Goal: Contribute content: Add original content to the website for others to see

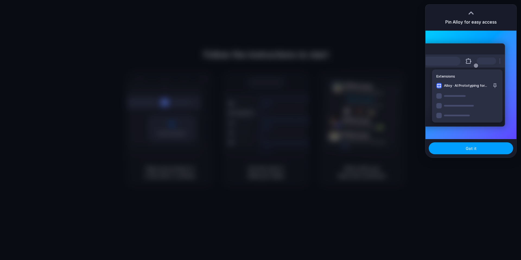
click at [477, 148] on button "Got it" at bounding box center [471, 149] width 84 height 12
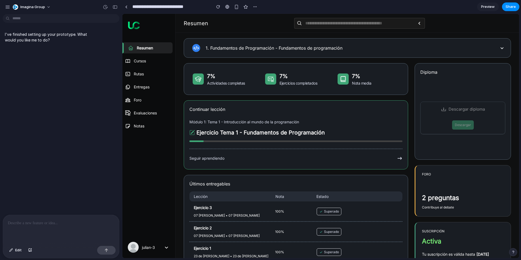
click at [38, 224] on p at bounding box center [61, 223] width 106 height 7
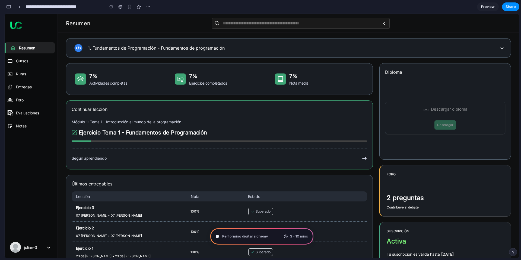
type input "**********"
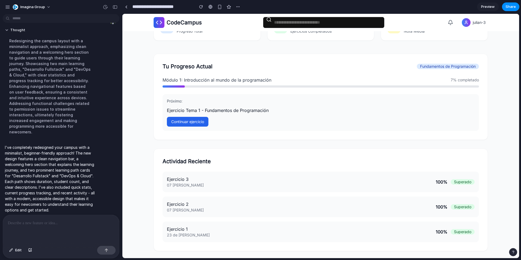
scroll to position [266, 0]
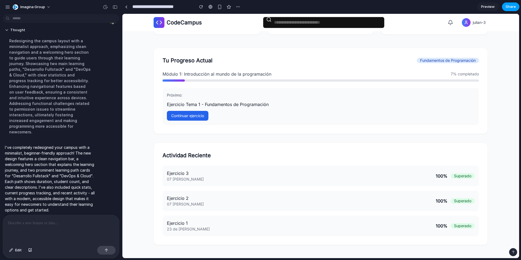
click at [505, 8] on button "Share" at bounding box center [510, 6] width 17 height 9
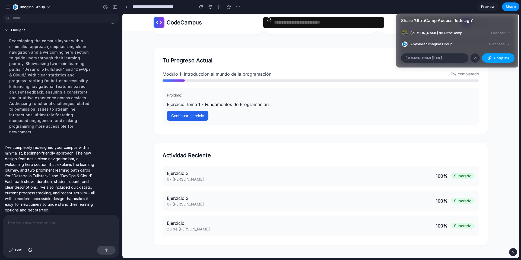
click at [492, 59] on button "Copy link" at bounding box center [498, 57] width 33 height 9
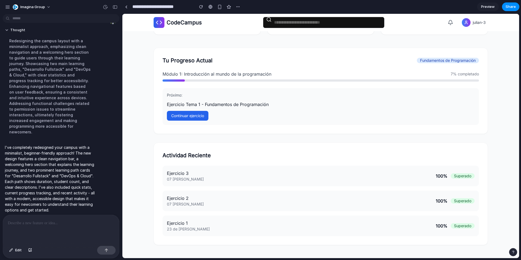
click at [150, 46] on div "Share ' UltraCamp Access Redesign ' Julián de UltraCamp Creator Anyone at Imagi…" at bounding box center [260, 130] width 521 height 260
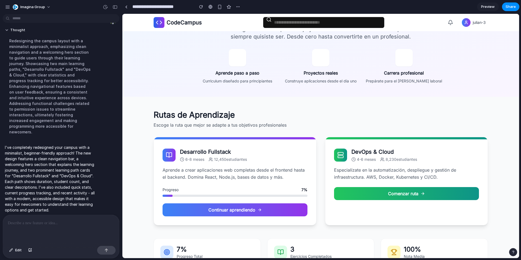
scroll to position [0, 0]
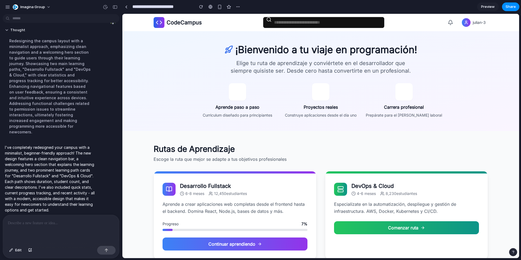
click at [483, 7] on span "Preview" at bounding box center [488, 6] width 14 height 5
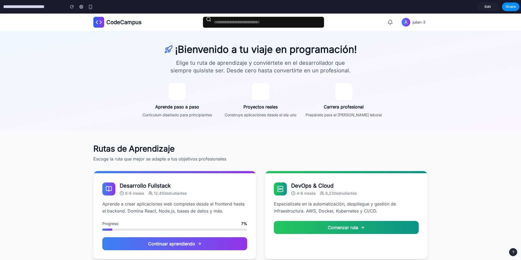
click at [129, 23] on span "CodeCampus" at bounding box center [123, 22] width 35 height 8
click at [255, 24] on input "text" at bounding box center [264, 22] width 122 height 11
type input "***"
click at [389, 22] on icon at bounding box center [391, 22] width 4 height 4
click at [413, 23] on span "julian-3" at bounding box center [419, 22] width 13 height 5
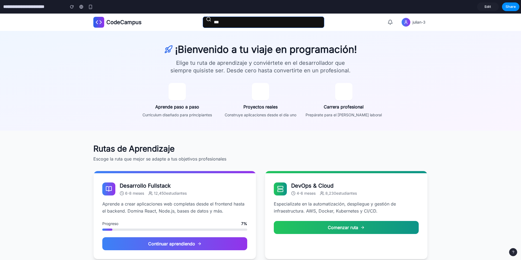
click at [228, 21] on input "***" at bounding box center [264, 22] width 122 height 11
click at [111, 83] on div "¡Bienvenido a tu viaje en programación! Elige tu ruta de aprendizaje y conviért…" at bounding box center [261, 81] width 348 height 74
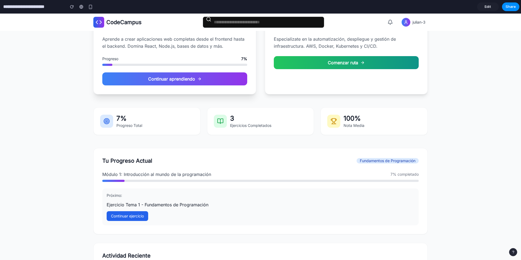
scroll to position [264, 0]
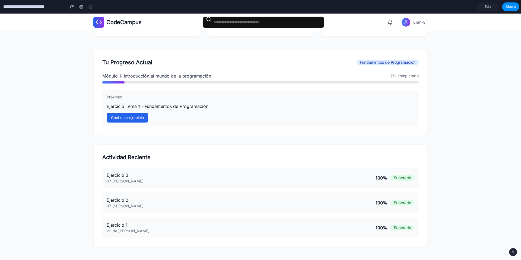
click at [482, 6] on link "Edit" at bounding box center [488, 6] width 22 height 9
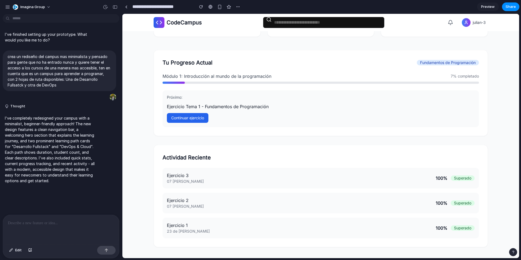
click at [40, 222] on p at bounding box center [61, 223] width 106 height 7
click at [109, 252] on button "button" at bounding box center [106, 250] width 18 height 9
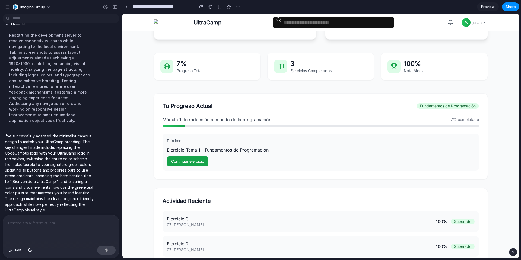
scroll to position [266, 0]
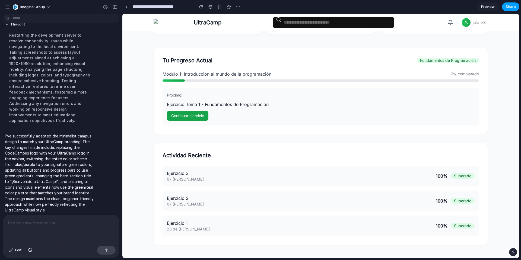
click at [509, 9] on span "Share" at bounding box center [511, 6] width 10 height 5
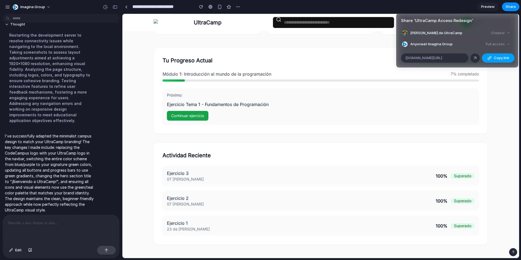
click at [501, 58] on span "Copy link" at bounding box center [501, 57] width 15 height 5
click at [493, 96] on div "Share ' UltraCamp Access Redesign ' Julián de UltraCamp Creator Anyone at Imagi…" at bounding box center [260, 130] width 521 height 260
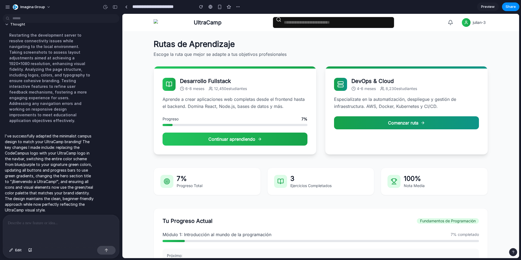
scroll to position [103, 0]
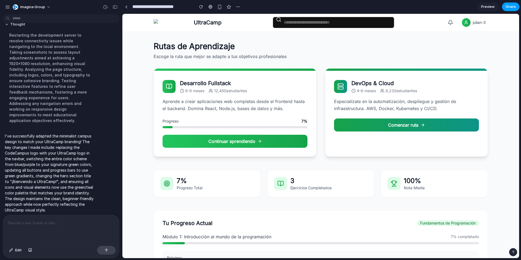
click at [506, 9] on span "Share" at bounding box center [511, 6] width 10 height 5
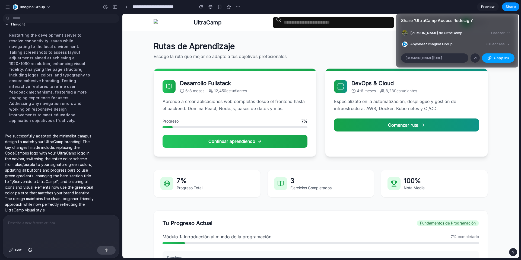
click at [491, 56] on div "button" at bounding box center [490, 58] width 4 height 4
click at [279, 49] on div "Share ' UltraCamp Access Redesign ' Julián de UltraCamp Creator Anyone at Imagi…" at bounding box center [260, 130] width 521 height 260
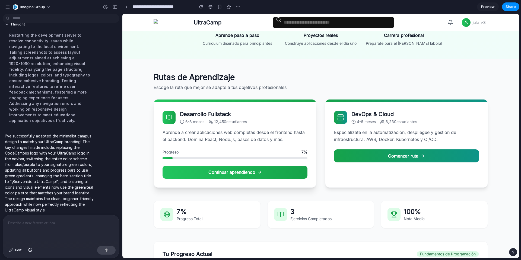
scroll to position [0, 0]
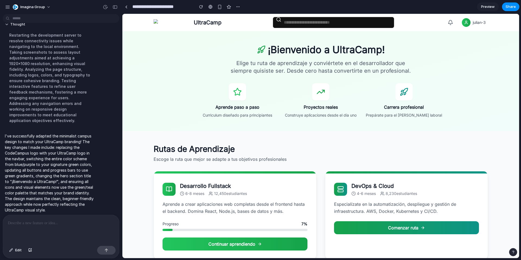
click at [488, 4] on link "Preview" at bounding box center [488, 6] width 22 height 9
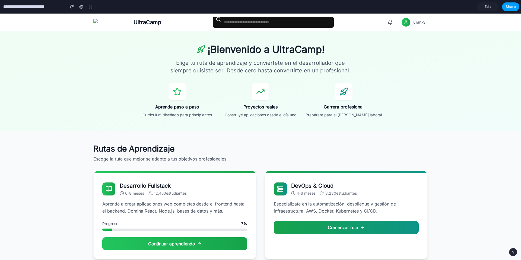
click at [507, 8] on span "Share" at bounding box center [511, 6] width 10 height 5
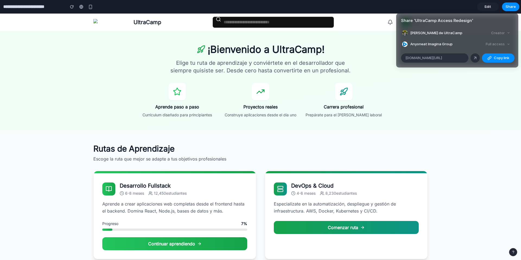
click at [501, 43] on div "Full access" at bounding box center [498, 44] width 29 height 8
click at [498, 60] on span "Copy link" at bounding box center [501, 57] width 15 height 5
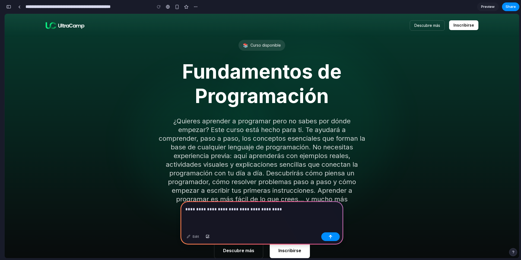
click at [286, 208] on p "**********" at bounding box center [260, 209] width 151 height 7
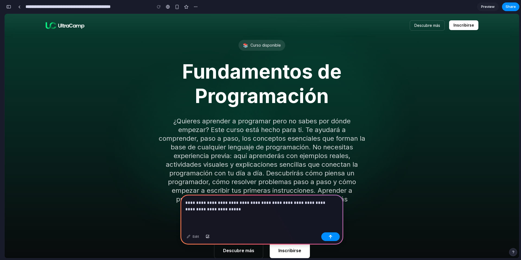
click at [252, 211] on div "**********" at bounding box center [262, 213] width 163 height 36
click at [247, 206] on p "**********" at bounding box center [260, 206] width 151 height 13
click at [213, 208] on p "**********" at bounding box center [260, 206] width 151 height 13
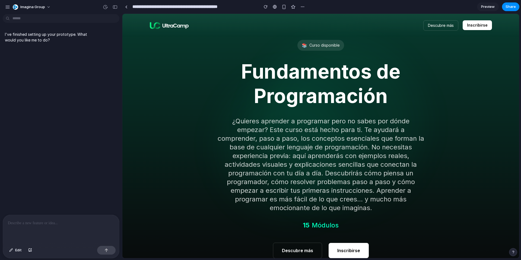
click at [42, 224] on p at bounding box center [61, 223] width 106 height 7
click at [32, 226] on div at bounding box center [61, 229] width 116 height 29
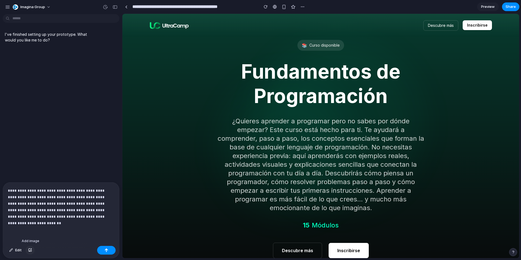
click at [32, 253] on button "button" at bounding box center [30, 250] width 9 height 9
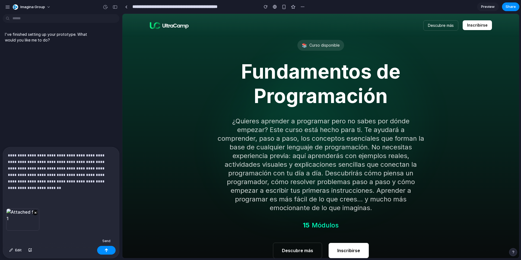
click at [107, 252] on div "button" at bounding box center [107, 251] width 4 height 4
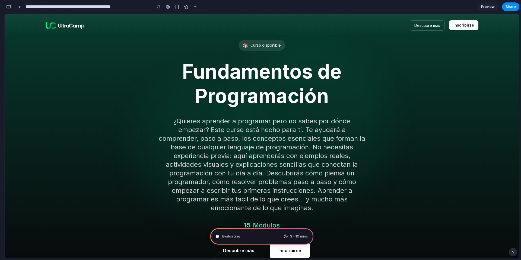
scroll to position [128, 0]
type input "**********"
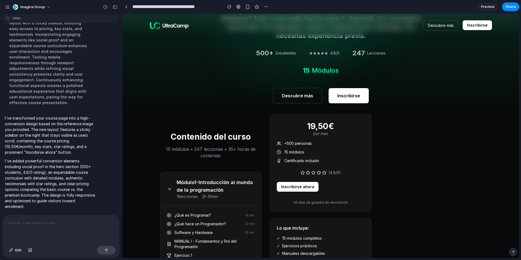
scroll to position [0, 0]
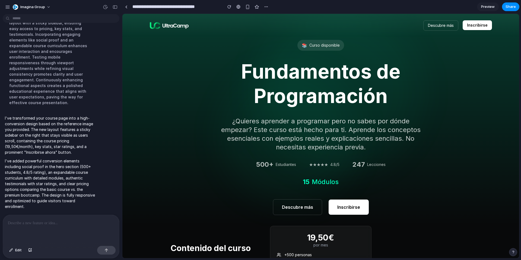
click at [489, 6] on span "Preview" at bounding box center [488, 6] width 14 height 5
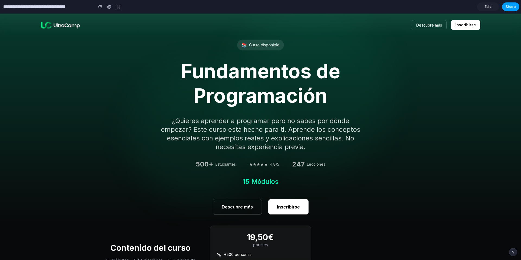
click at [512, 8] on span "Share" at bounding box center [511, 6] width 10 height 5
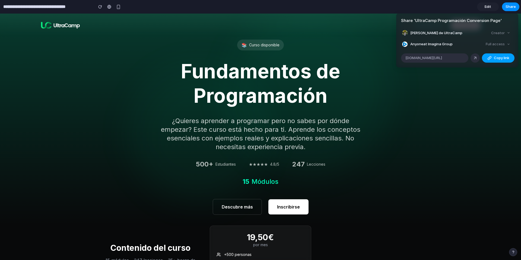
click at [491, 58] on div "button" at bounding box center [490, 58] width 4 height 4
click at [458, 114] on div "Share ' UltraCamp Programación Conversion Page ' Julián de UltraCamp Creator An…" at bounding box center [260, 130] width 521 height 260
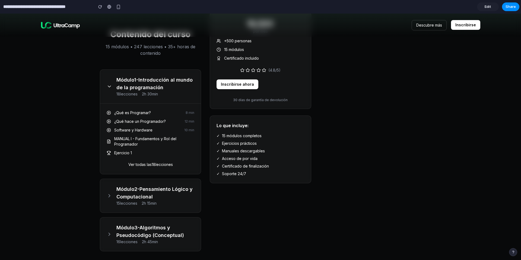
scroll to position [244, 0]
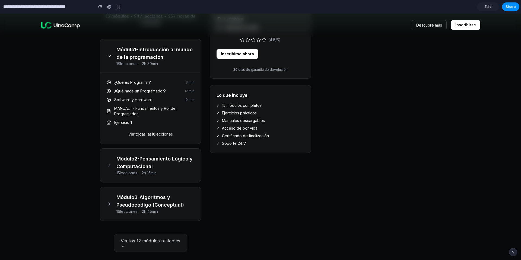
click at [149, 134] on button "Ver todas las 18 lecciones" at bounding box center [150, 134] width 45 height 5
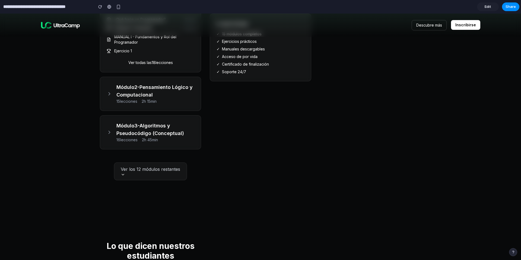
scroll to position [326, 0]
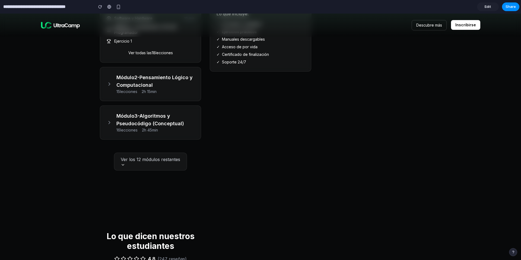
click at [130, 165] on button "Ver los 12 módulos restantes" at bounding box center [150, 162] width 73 height 18
click at [138, 170] on button "Ver los 12 módulos restantes" at bounding box center [150, 162] width 73 height 18
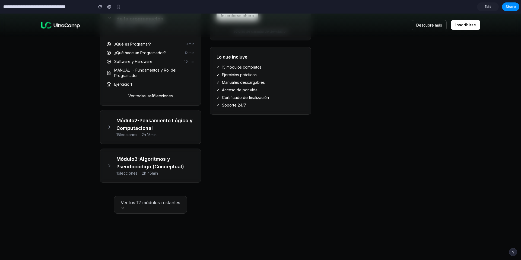
scroll to position [244, 0]
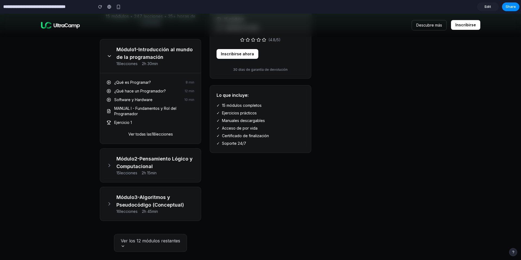
click at [117, 160] on h3 "Módulo 2 - Pensamiento Lógico y Computacional" at bounding box center [156, 162] width 78 height 15
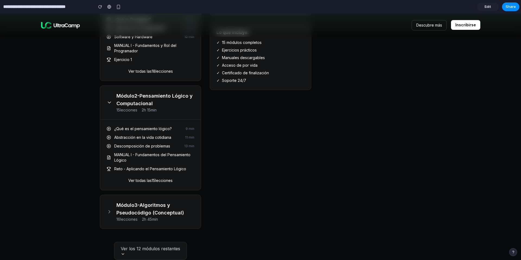
scroll to position [326, 0]
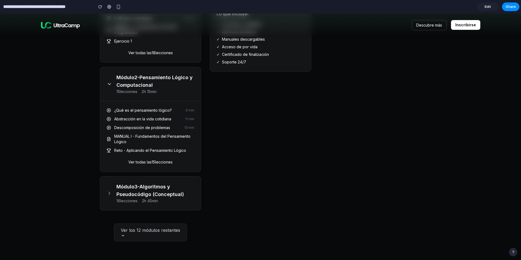
click at [129, 198] on h3 "Módulo 3 - Algoritmos y Pseudocódigo (Conceptual)" at bounding box center [156, 190] width 78 height 15
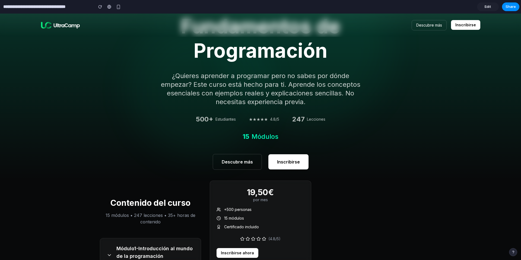
scroll to position [0, 0]
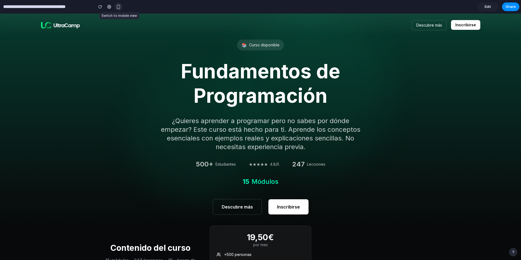
click at [116, 6] on button "button" at bounding box center [119, 7] width 8 height 8
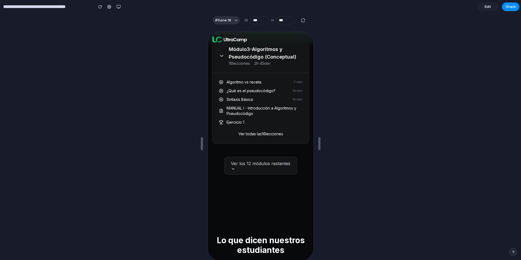
scroll to position [489, 0]
click at [118, 8] on div "button" at bounding box center [119, 7] width 4 height 4
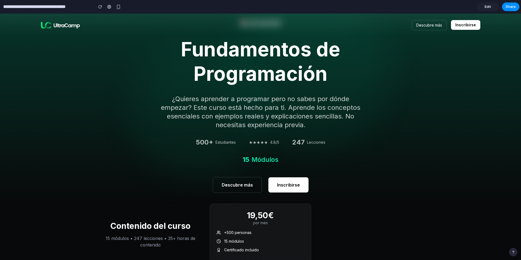
scroll to position [0, 0]
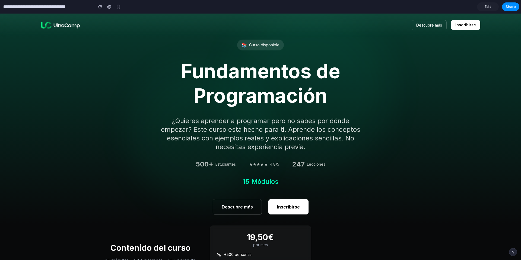
click at [483, 5] on link "Edit" at bounding box center [488, 6] width 22 height 9
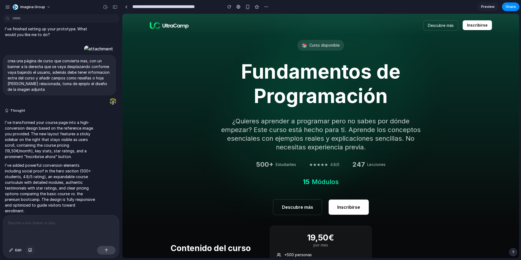
scroll to position [376, 0]
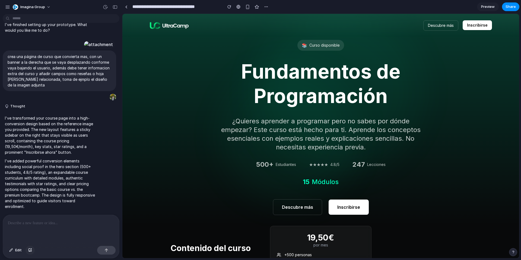
click at [55, 228] on div at bounding box center [61, 229] width 116 height 29
click at [32, 252] on button "button" at bounding box center [30, 250] width 9 height 9
click at [27, 220] on p at bounding box center [61, 223] width 106 height 7
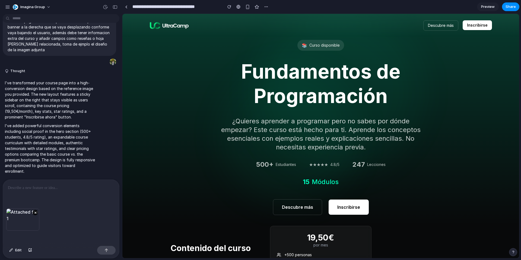
scroll to position [411, 0]
click at [27, 187] on p at bounding box center [61, 188] width 106 height 7
click at [109, 251] on button "button" at bounding box center [106, 250] width 18 height 9
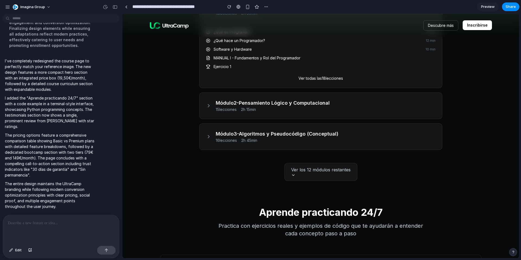
scroll to position [244, 0]
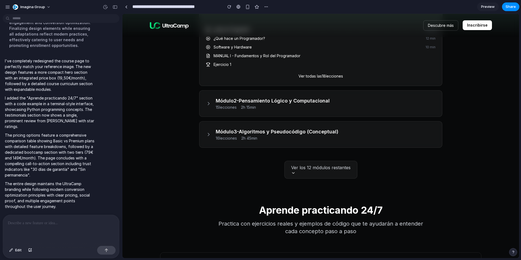
click at [286, 174] on button "Ver los 12 módulos restantes" at bounding box center [321, 170] width 73 height 18
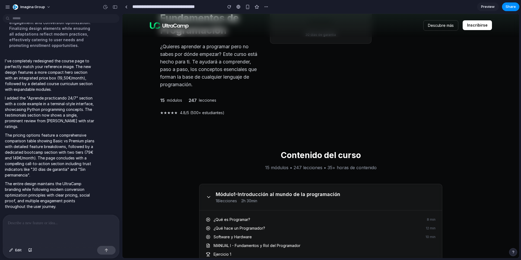
scroll to position [0, 0]
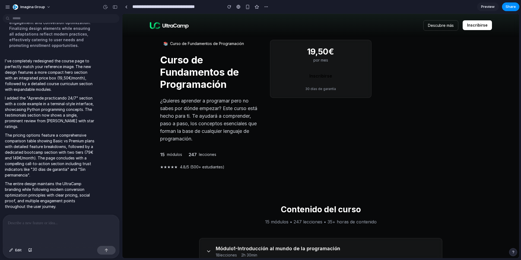
click at [486, 7] on span "Preview" at bounding box center [488, 6] width 14 height 5
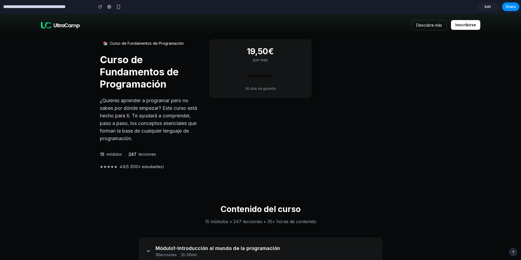
click at [483, 8] on link "Edit" at bounding box center [488, 6] width 22 height 9
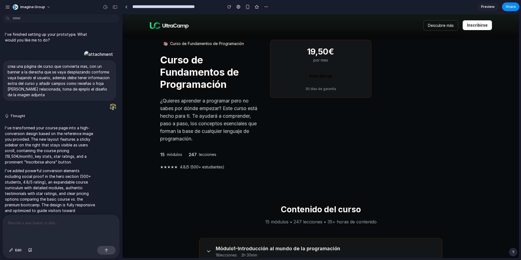
click at [77, 228] on div at bounding box center [61, 229] width 116 height 29
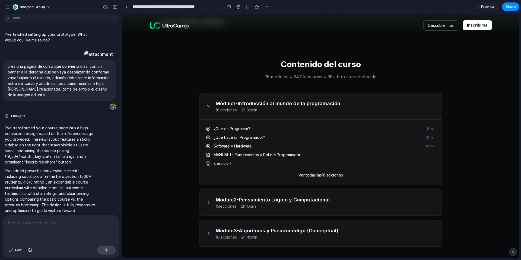
scroll to position [145, 0]
click at [239, 129] on span "¿Qué es Programar?" at bounding box center [319, 129] width 210 height 5
click at [320, 175] on button "Ver todas las 18 lecciones" at bounding box center [321, 175] width 45 height 5
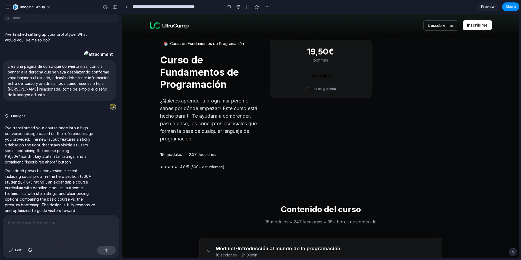
click at [58, 226] on div at bounding box center [61, 229] width 116 height 29
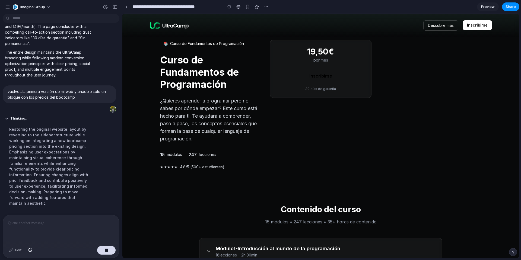
scroll to position [1089, 0]
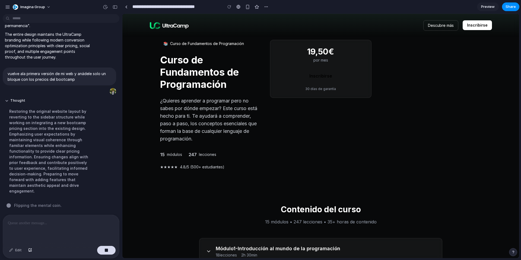
click at [156, 101] on div "📚 Curso de Fundamentos de Programación Curso de Fundamentos de Programación ¿Qu…" at bounding box center [321, 105] width 348 height 130
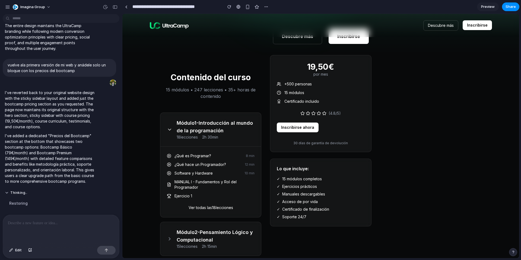
scroll to position [190, 0]
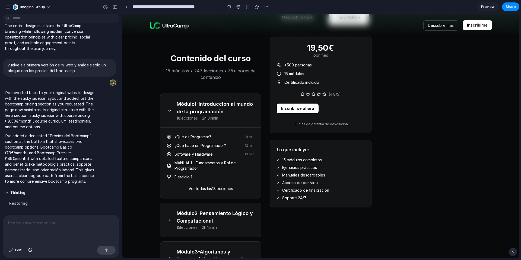
click at [52, 199] on div "Restoring" at bounding box center [50, 203] width 91 height 12
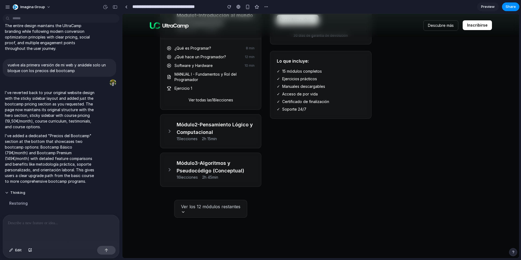
scroll to position [163, 0]
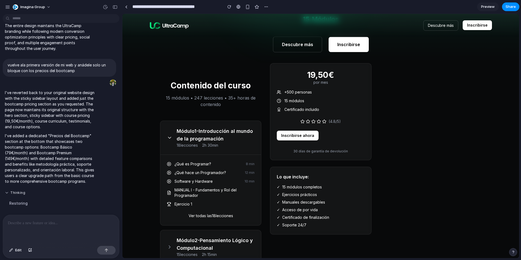
click at [12, 191] on button "Thinking" at bounding box center [50, 193] width 91 height 5
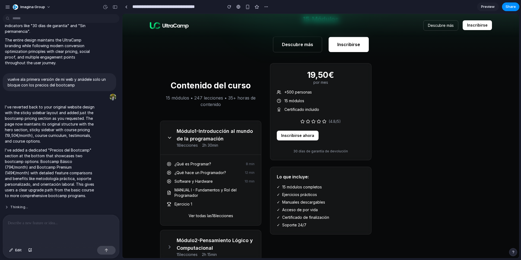
click at [14, 205] on button "Thinking ..." at bounding box center [50, 207] width 91 height 5
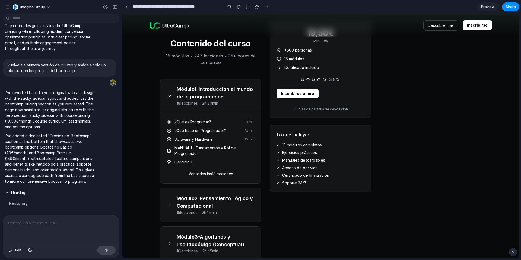
scroll to position [217, 0]
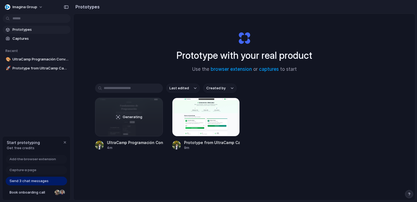
click at [190, 33] on div "Prototype with your real product Use the browser extension or captures to start" at bounding box center [244, 49] width 217 height 59
click at [208, 21] on div "Prototype with your real product Use the browser extension or captures to start" at bounding box center [244, 49] width 217 height 59
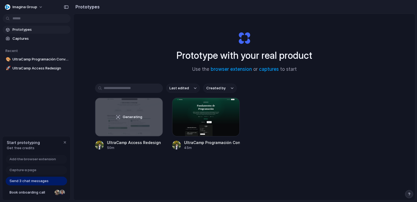
click at [122, 51] on div "Prototype with your real product Use the browser extension or captures to start…" at bounding box center [245, 121] width 342 height 215
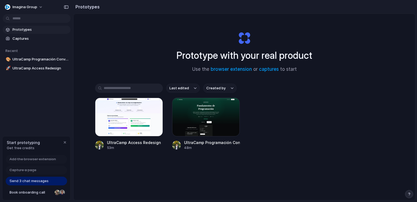
drag, startPoint x: 192, startPoint y: 18, endPoint x: 195, endPoint y: 19, distance: 2.9
click at [192, 18] on div "Prototype with your real product Use the browser extension or captures to start…" at bounding box center [245, 121] width 342 height 215
click at [147, 59] on div "Prototype with your real product Use the browser extension or captures to start" at bounding box center [244, 49] width 217 height 59
click at [33, 5] on span "Imagina Group" at bounding box center [24, 6] width 25 height 5
click at [33, 5] on div "Settings Invite members Change theme Sign out" at bounding box center [208, 101] width 417 height 202
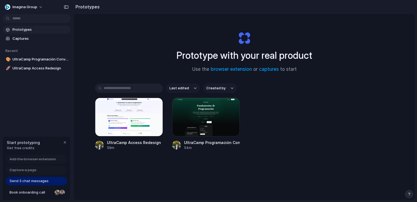
click at [203, 28] on div "Prototype with your real product Use the browser extension or captures to start" at bounding box center [244, 49] width 217 height 59
click at [136, 51] on div "Prototype with your real product Use the browser extension or captures to start" at bounding box center [244, 49] width 217 height 59
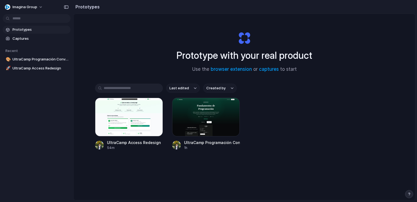
click at [197, 47] on div "Prototype with your real product Use the browser extension or captures to start" at bounding box center [244, 49] width 217 height 59
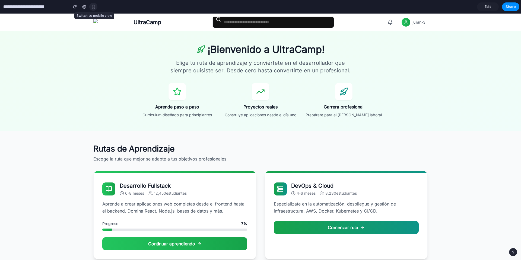
click at [92, 7] on div "button" at bounding box center [93, 7] width 5 height 5
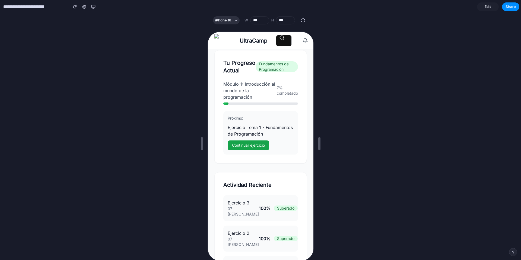
scroll to position [595, 0]
